Goal: Transaction & Acquisition: Purchase product/service

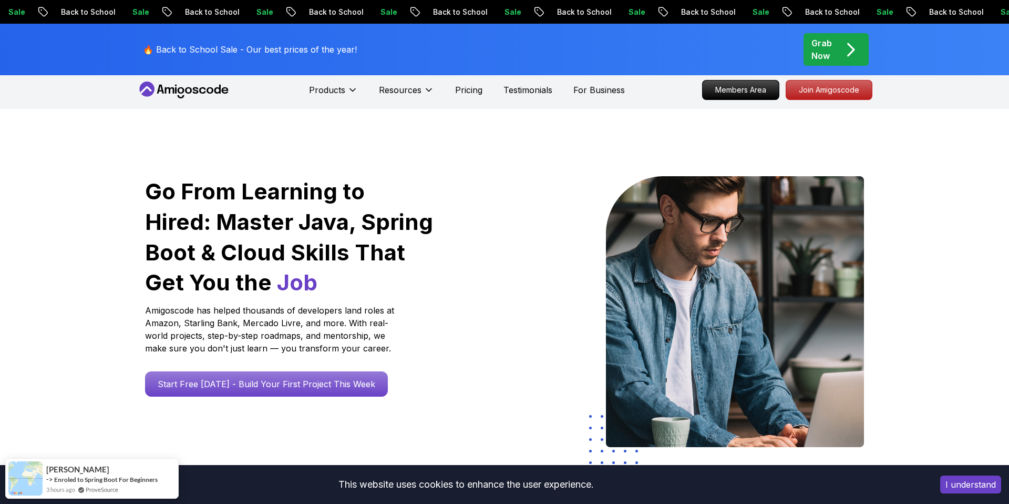
scroll to position [6, 0]
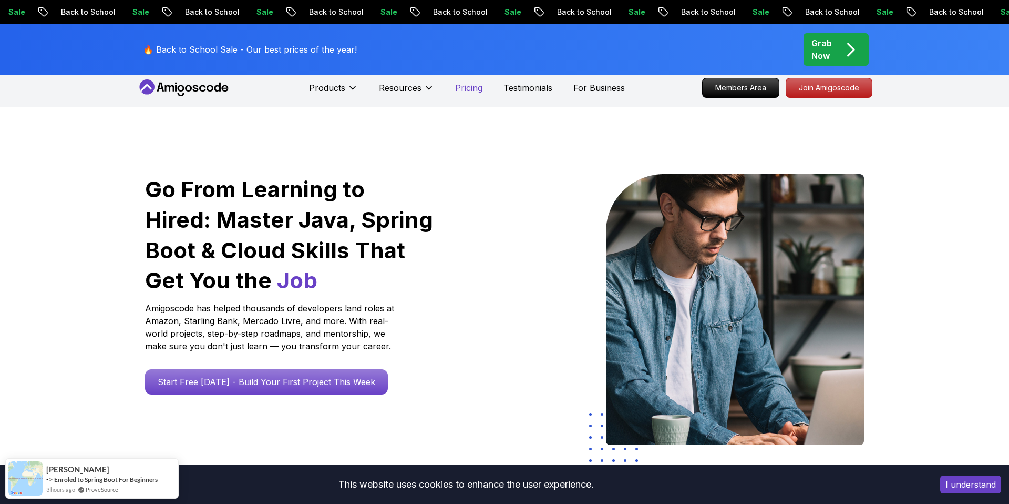
click at [476, 86] on p "Pricing" at bounding box center [468, 87] width 27 height 13
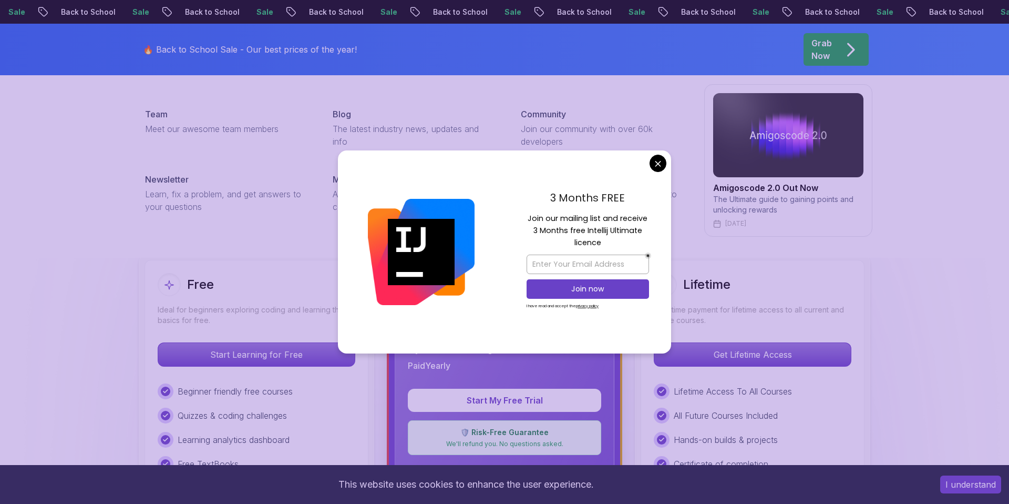
scroll to position [134, 0]
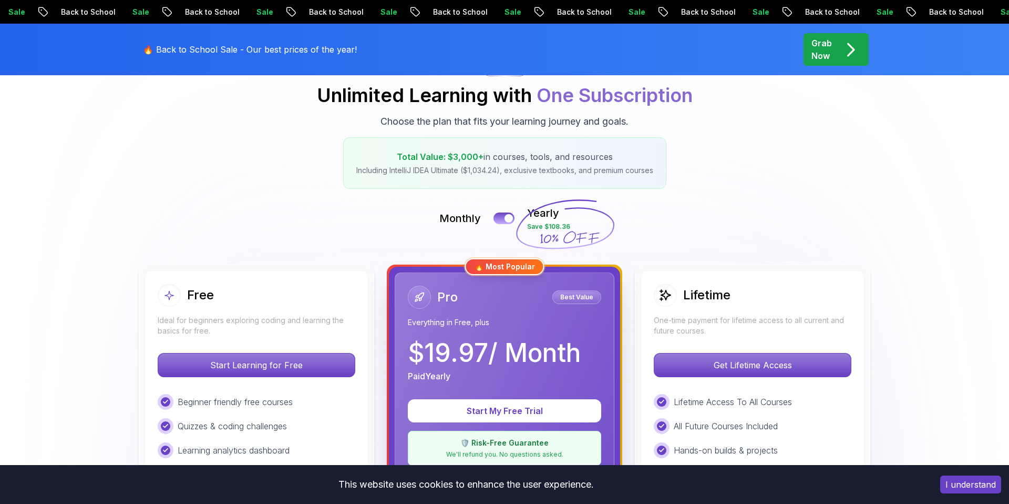
scroll to position [122, 0]
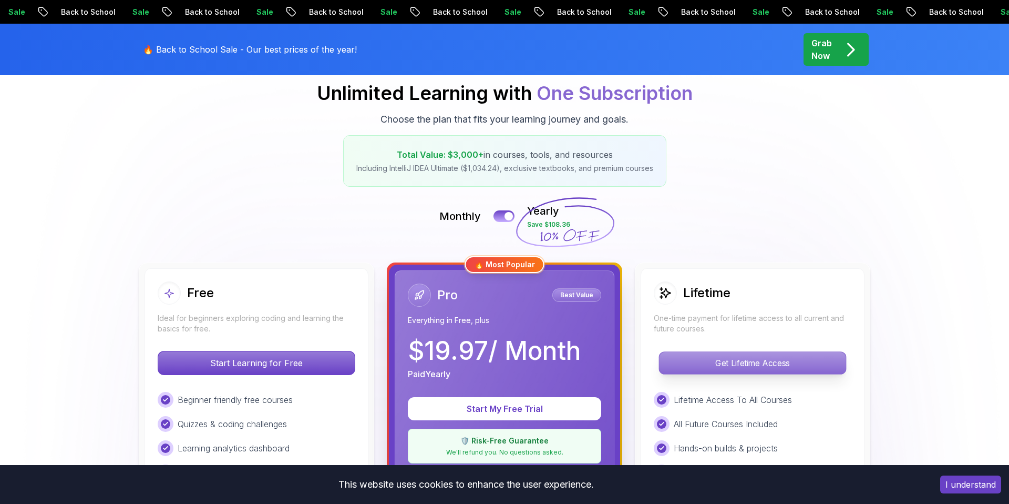
click at [722, 354] on p "Get Lifetime Access" at bounding box center [752, 363] width 187 height 22
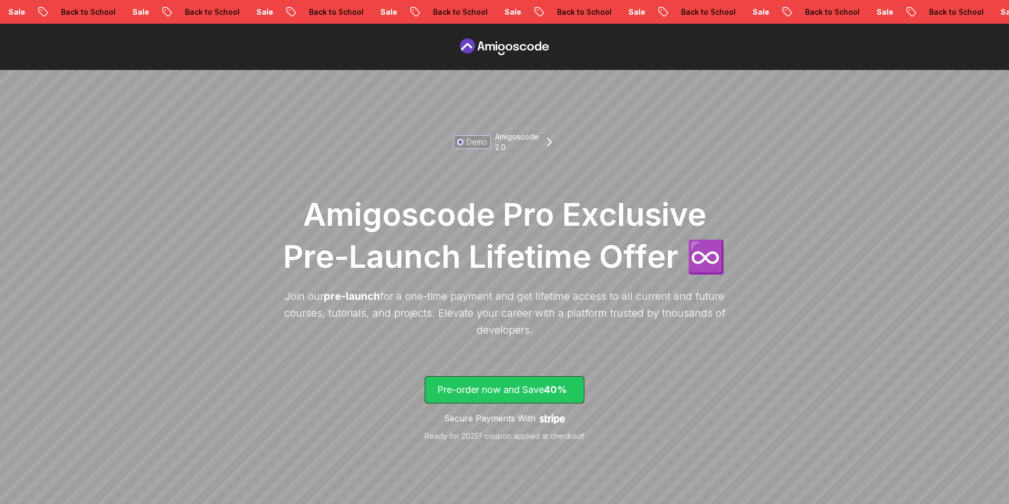
click at [547, 390] on p "Pre-order now and Save 40%" at bounding box center [504, 389] width 135 height 15
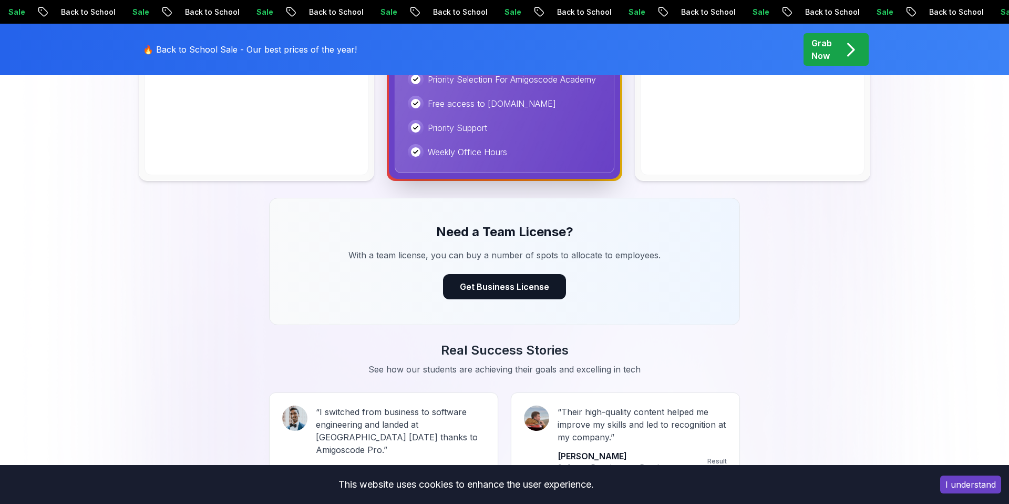
scroll to position [702, 0]
